Goal: Task Accomplishment & Management: Use online tool/utility

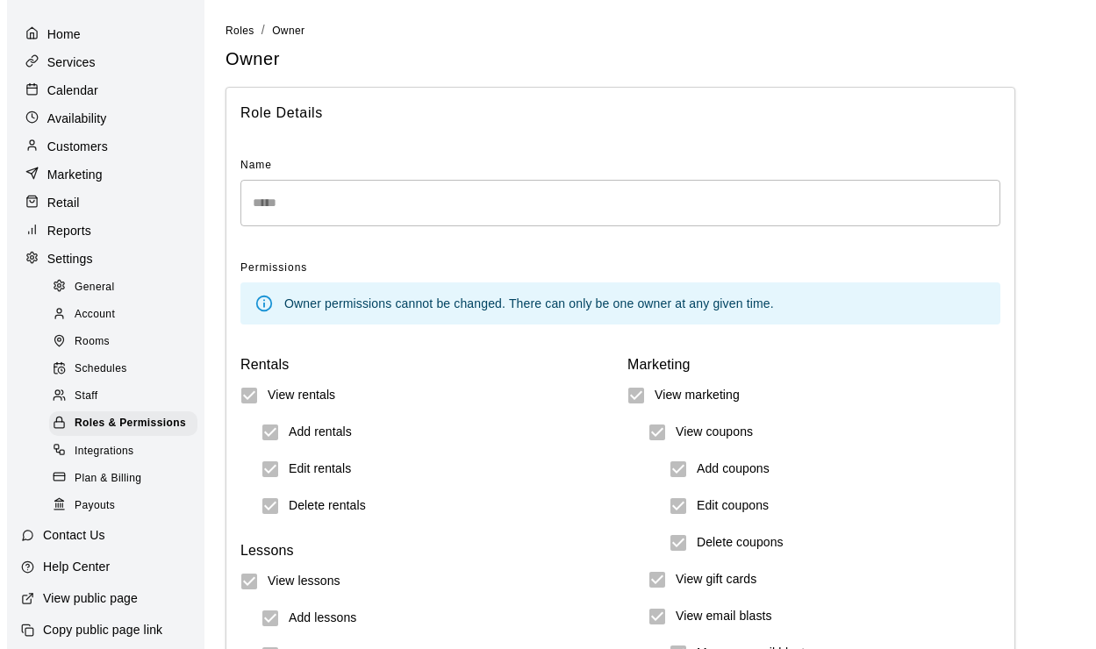
scroll to position [68, 0]
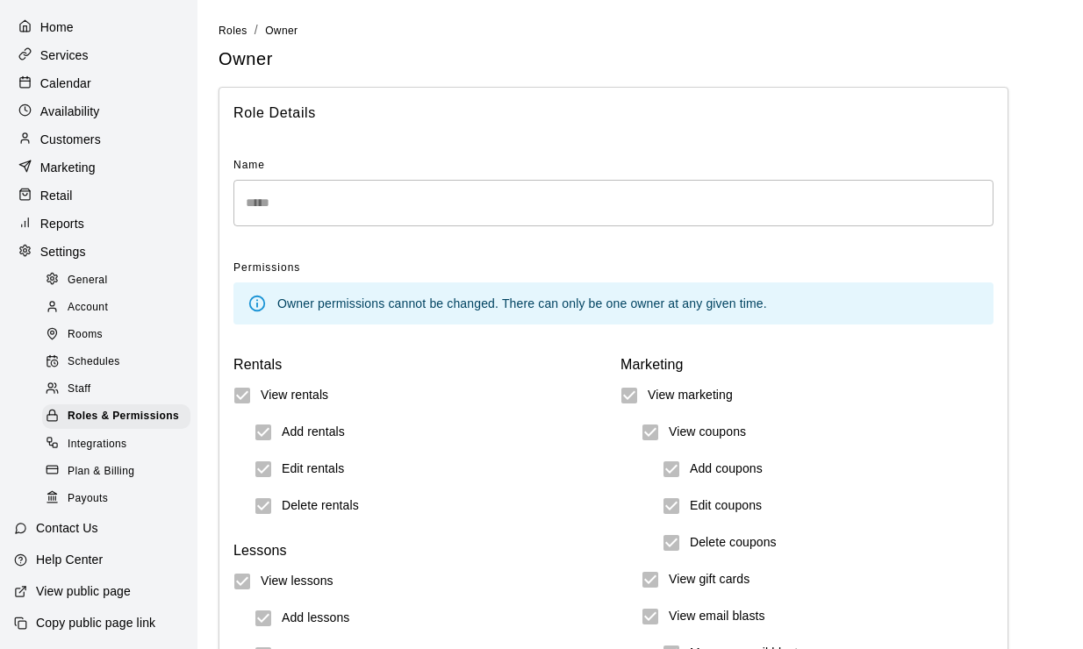
click at [61, 187] on p "Retail" at bounding box center [56, 196] width 32 height 18
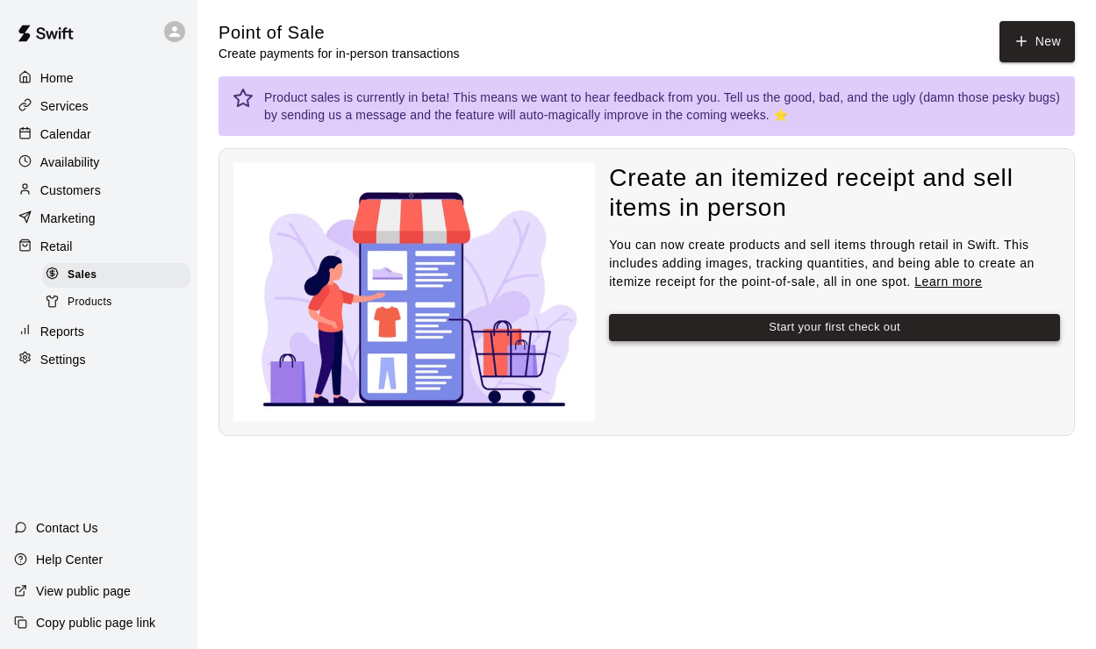
click at [828, 324] on button "Start your first check out" at bounding box center [834, 327] width 451 height 27
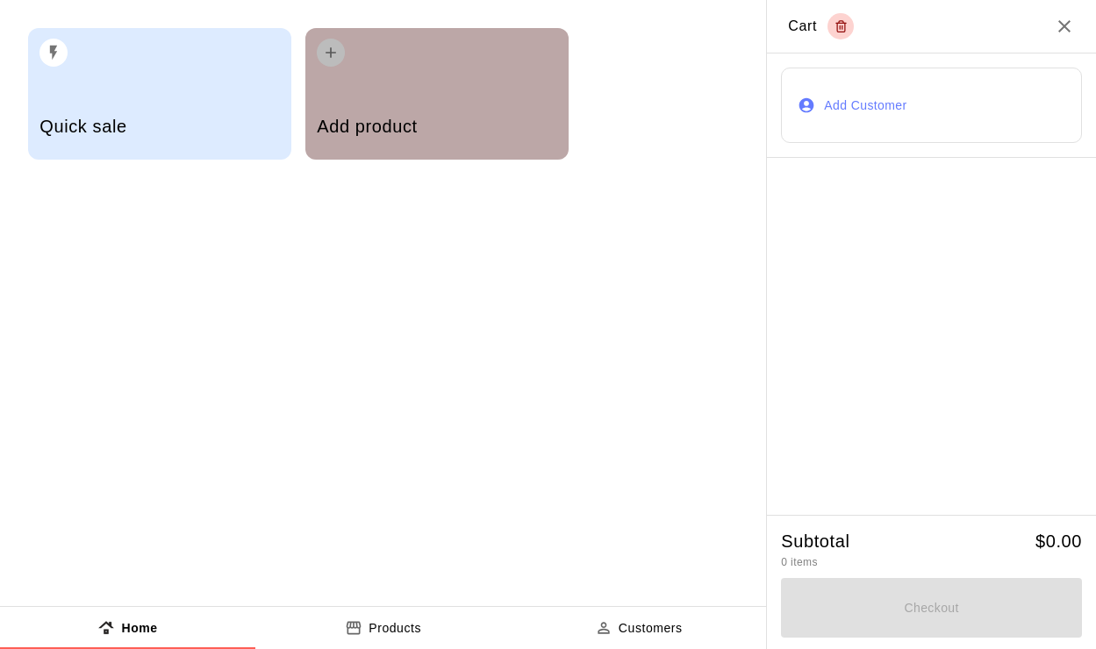
click at [385, 100] on div "Add product" at bounding box center [437, 128] width 240 height 62
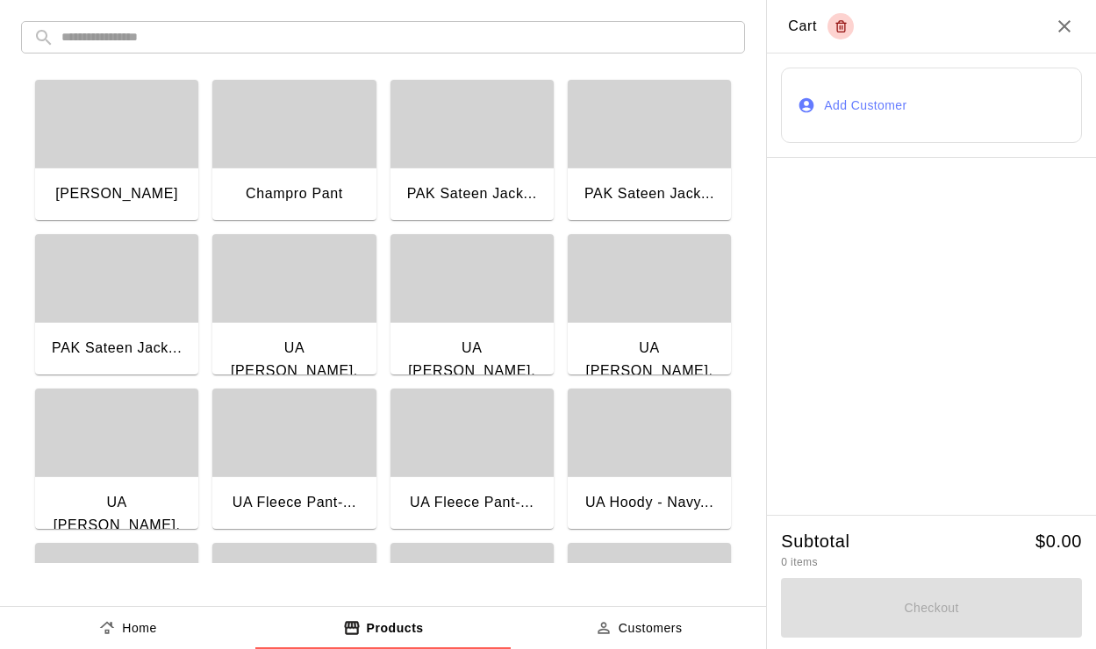
click at [111, 139] on div "button" at bounding box center [116, 124] width 163 height 88
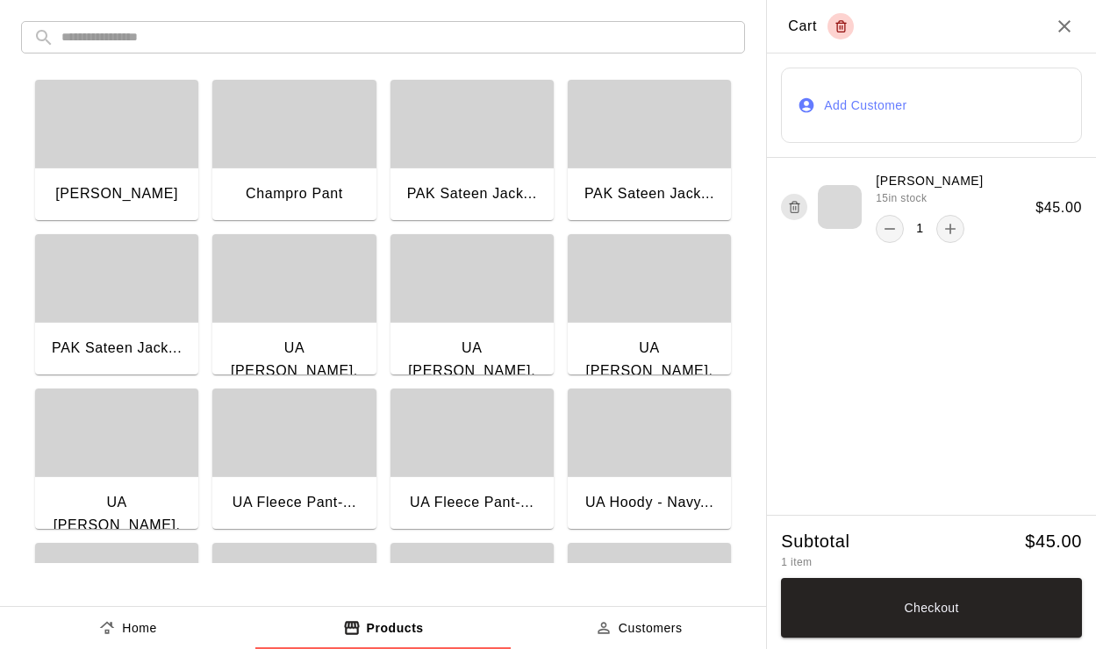
click at [877, 104] on button "Add Customer" at bounding box center [931, 105] width 301 height 75
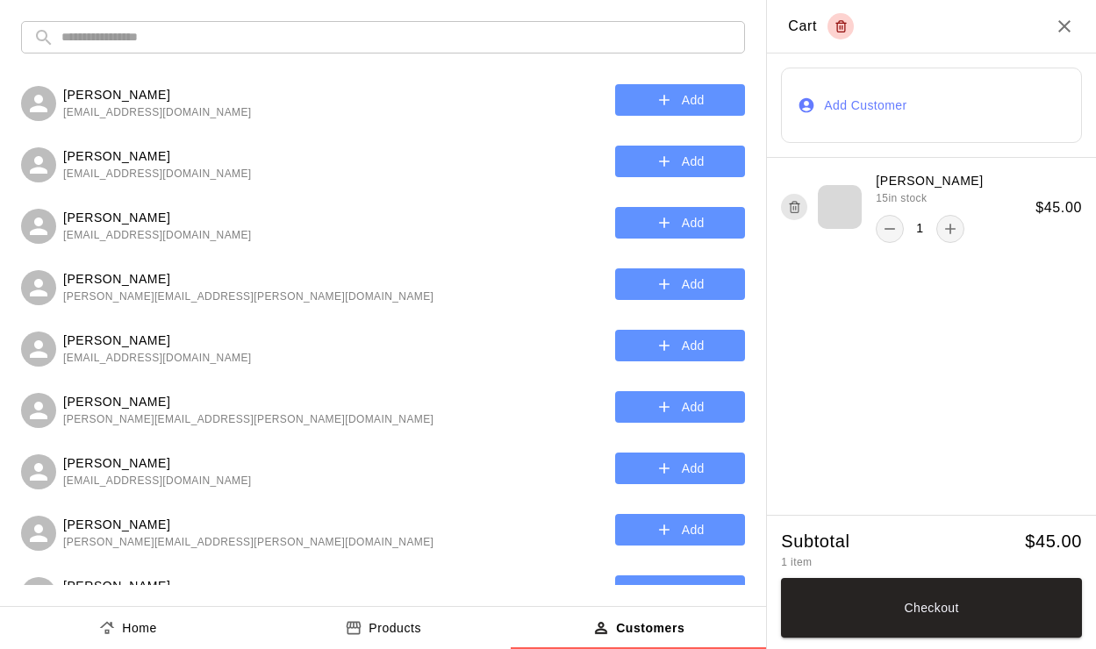
click at [95, 97] on p "Mark Couch" at bounding box center [157, 95] width 189 height 18
click at [688, 98] on button "Add" at bounding box center [680, 100] width 131 height 32
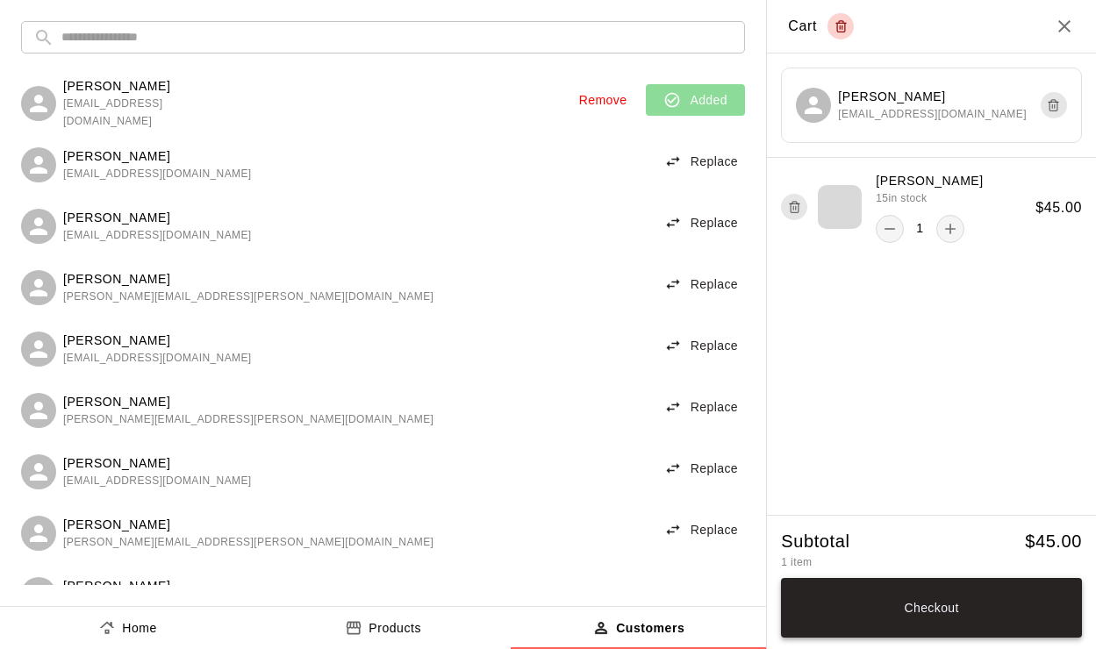
click at [944, 583] on button "Checkout" at bounding box center [931, 608] width 301 height 60
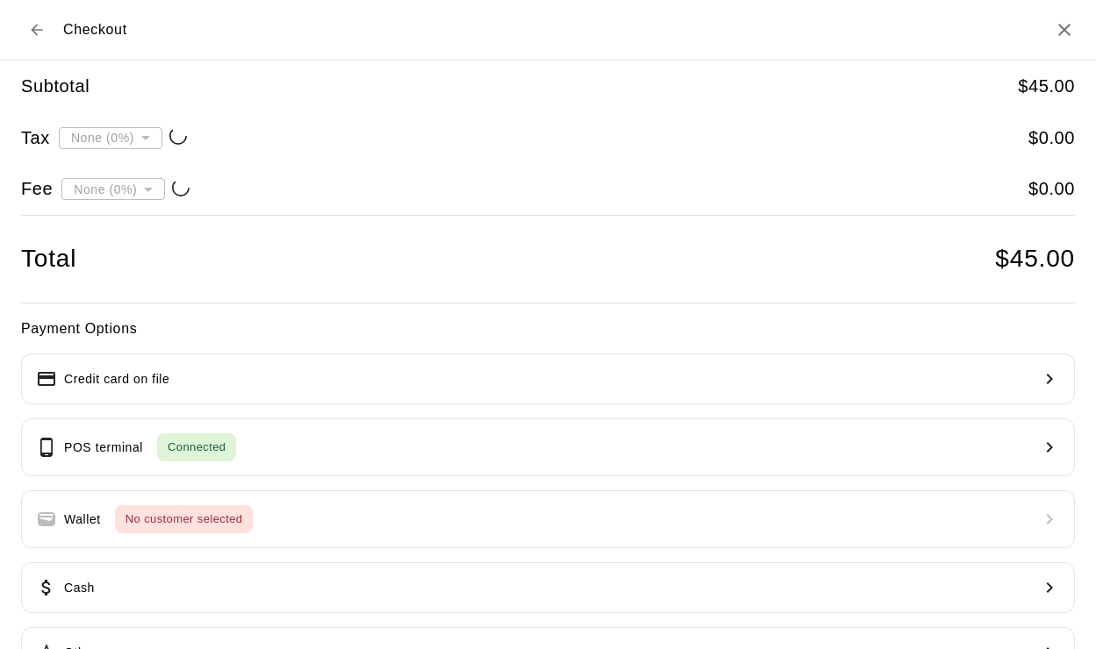
type input "**********"
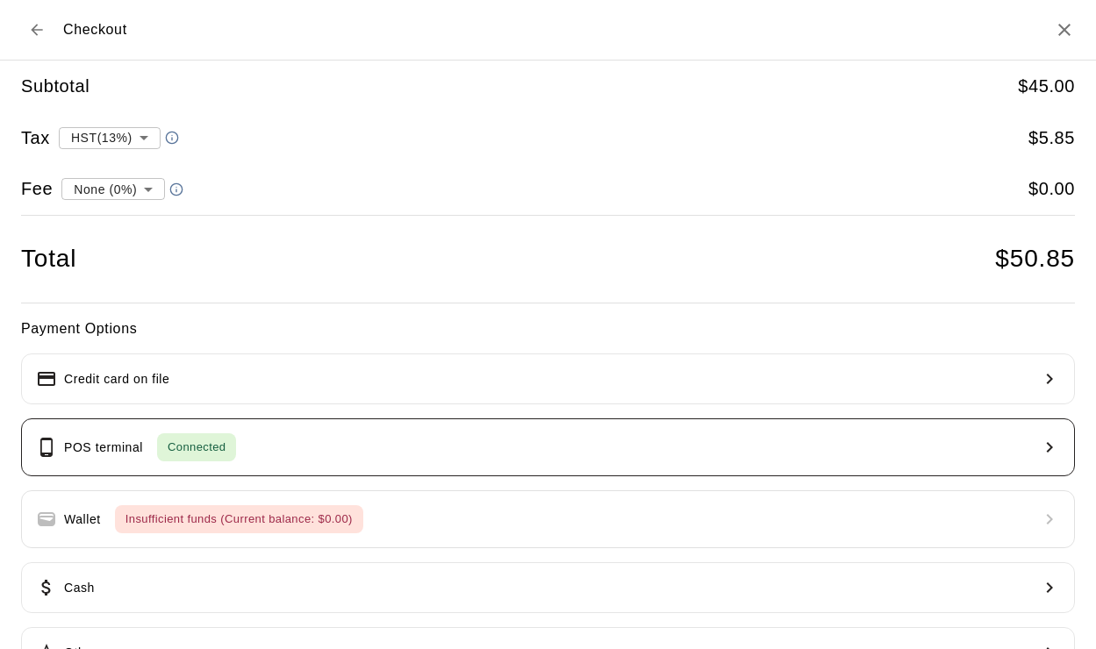
click at [899, 447] on button "POS terminal Connected" at bounding box center [548, 448] width 1054 height 58
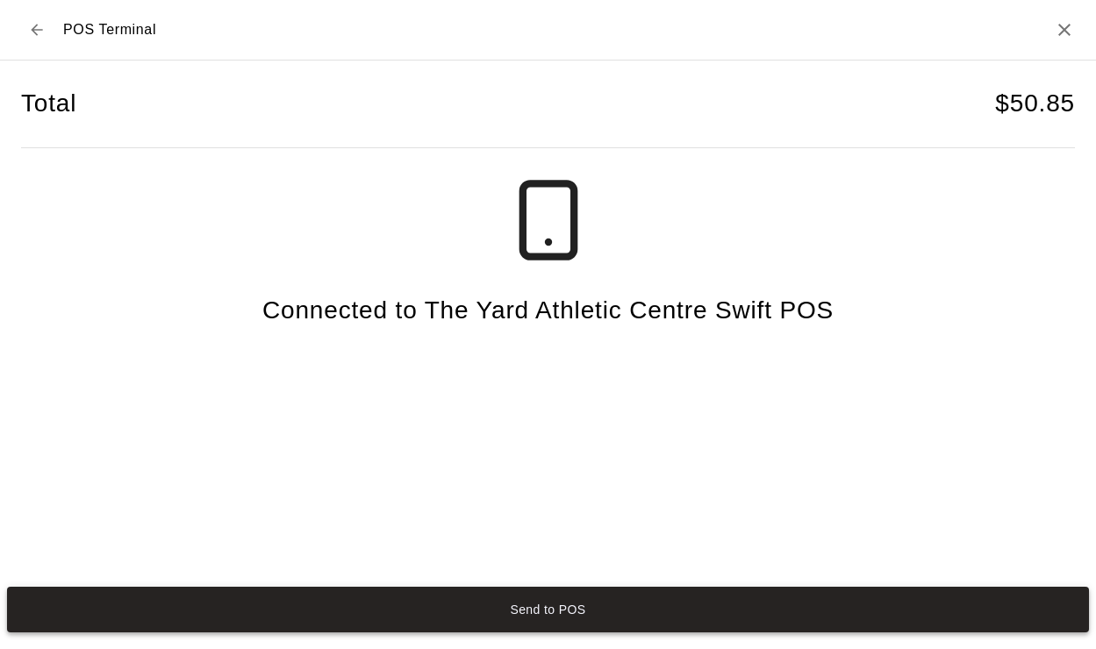
click at [660, 604] on button "Send to POS" at bounding box center [548, 610] width 1082 height 46
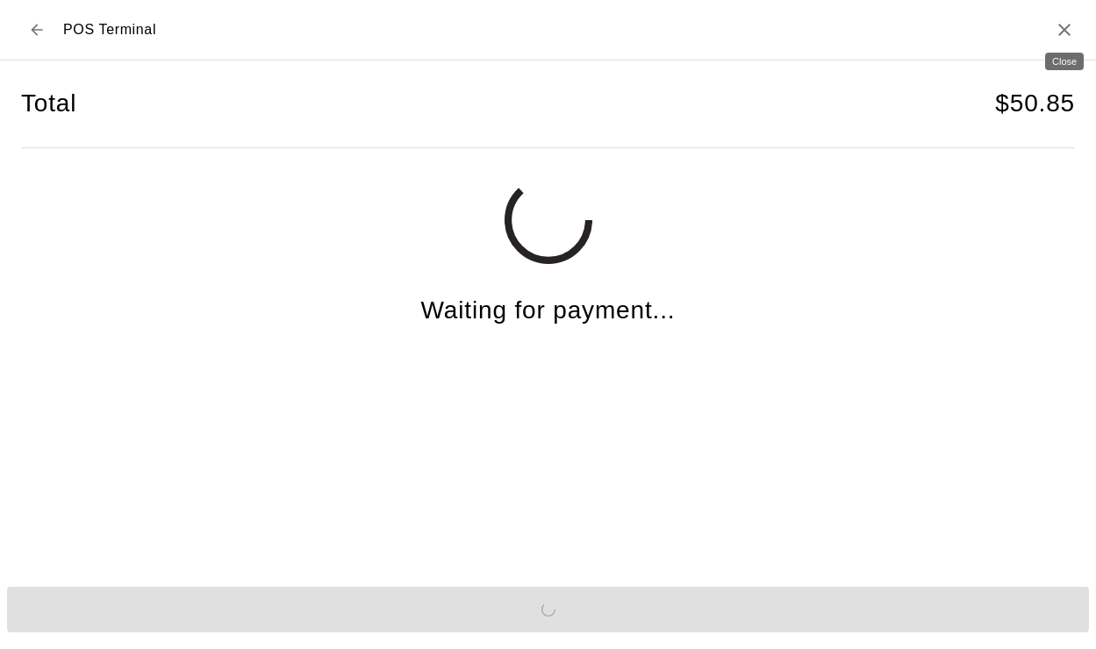
click at [1063, 33] on icon "Close" at bounding box center [1064, 29] width 21 height 21
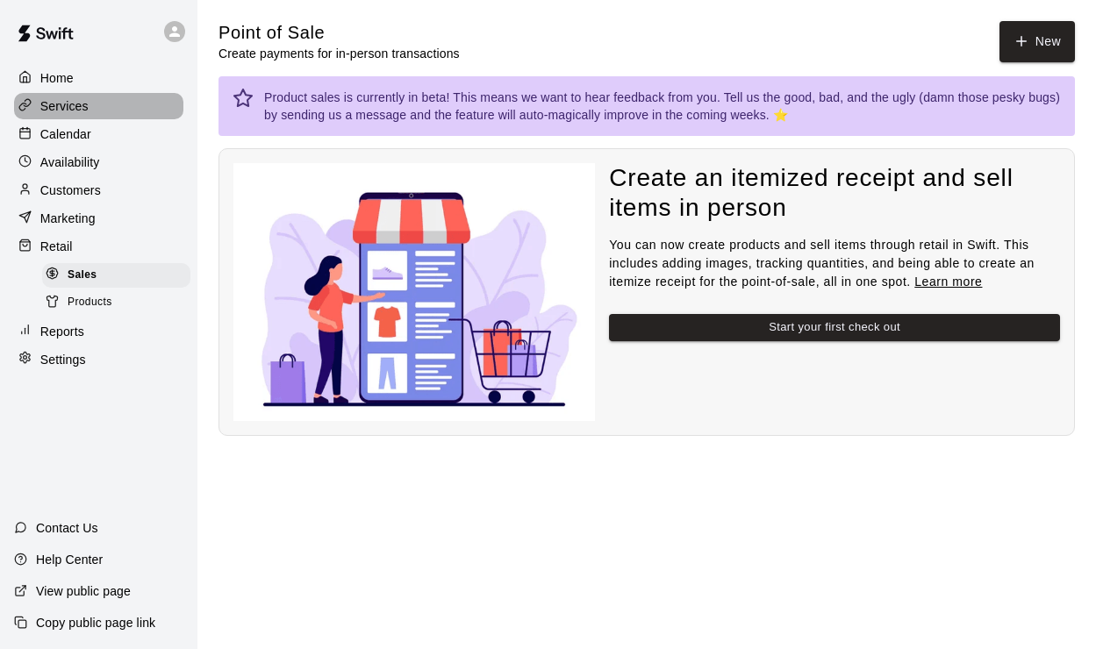
click at [49, 112] on p "Services" at bounding box center [64, 106] width 48 height 18
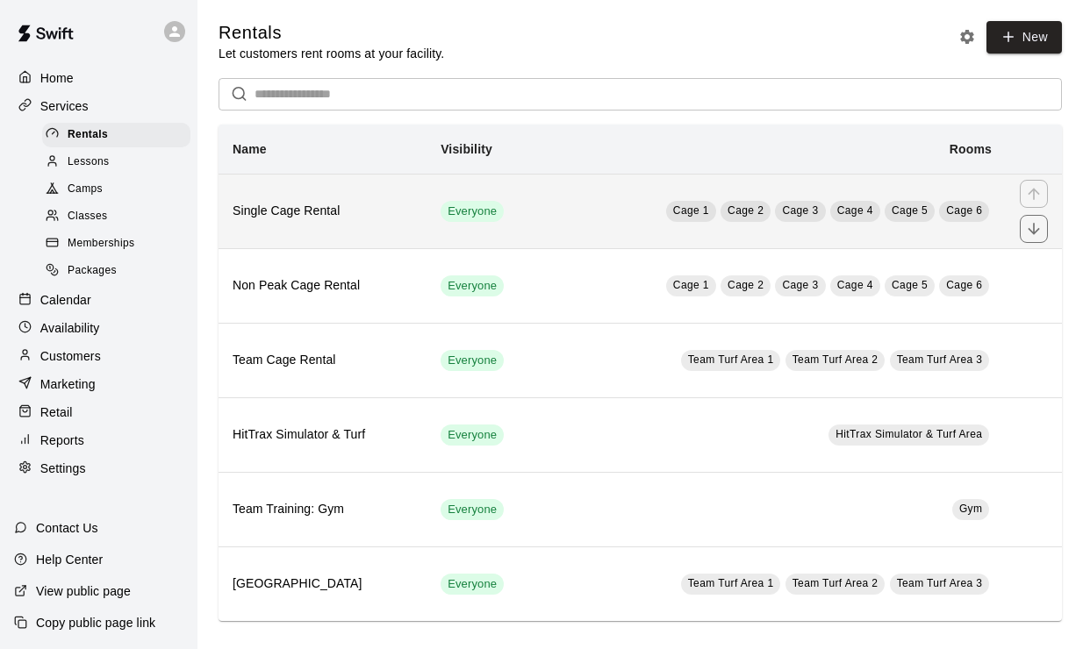
click at [363, 206] on h6 "Single Cage Rental" at bounding box center [323, 211] width 180 height 19
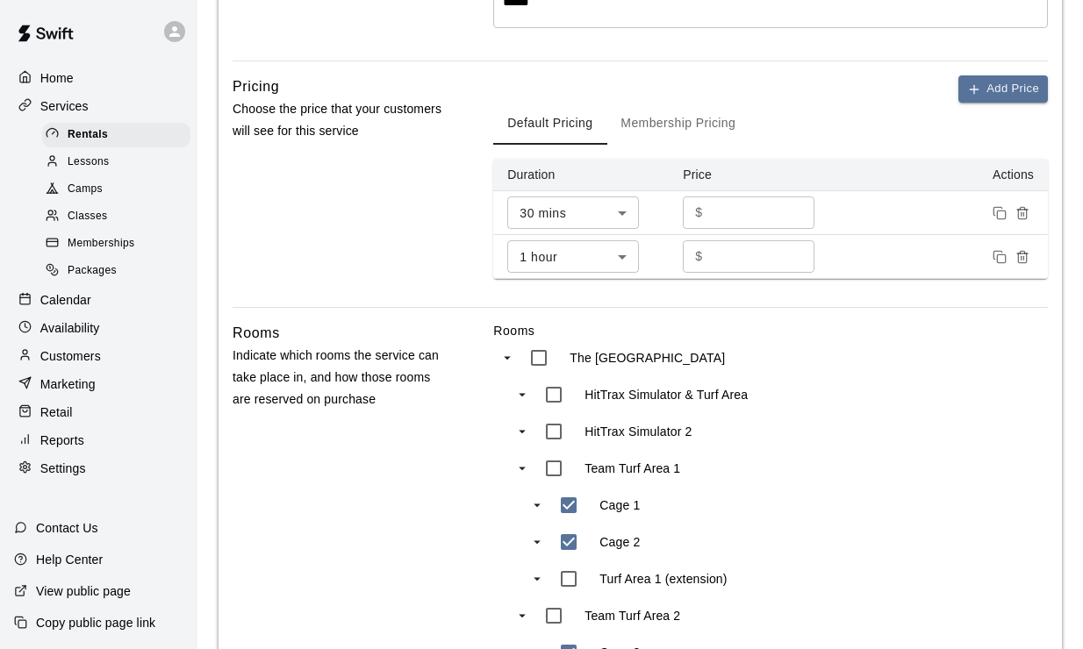
scroll to position [150, 0]
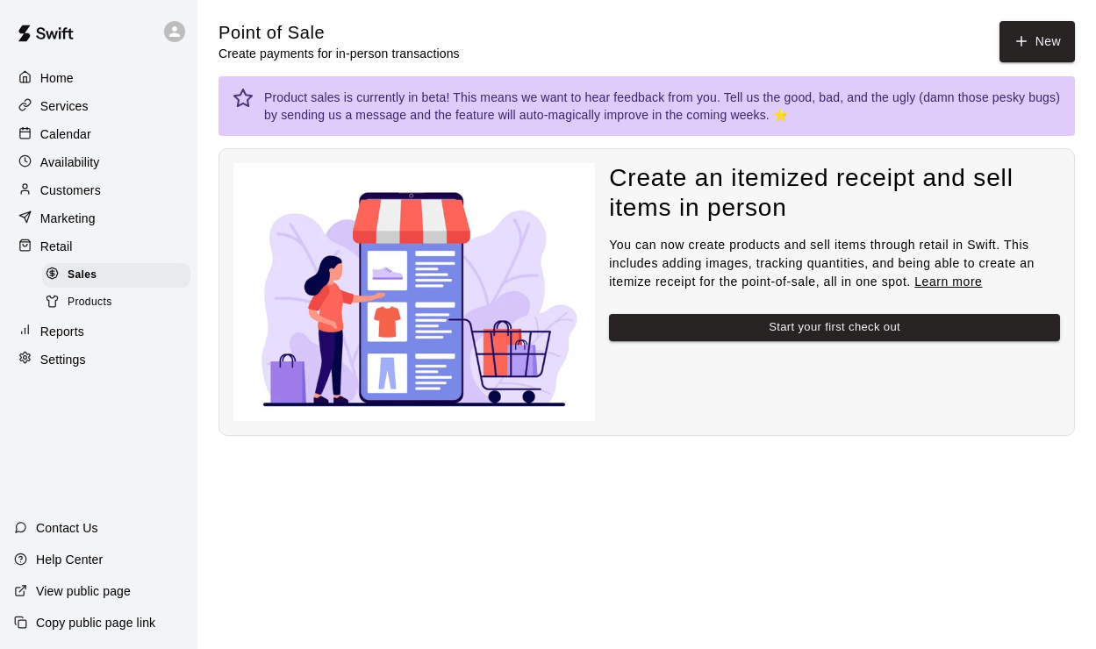
click at [63, 308] on div at bounding box center [57, 303] width 22 height 17
